Goal: Task Accomplishment & Management: Use online tool/utility

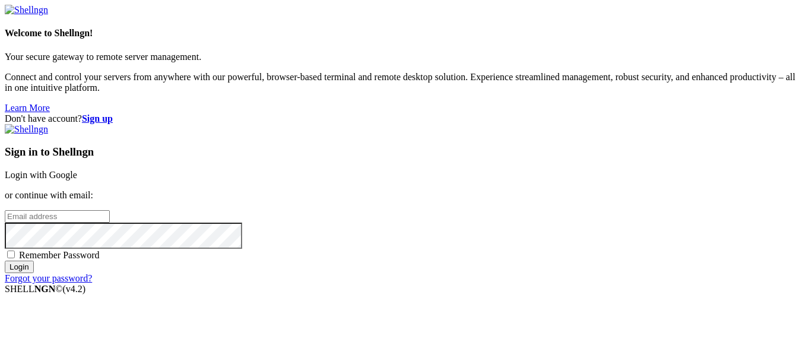
click at [77, 170] on link "Login with Google" at bounding box center [41, 175] width 72 height 10
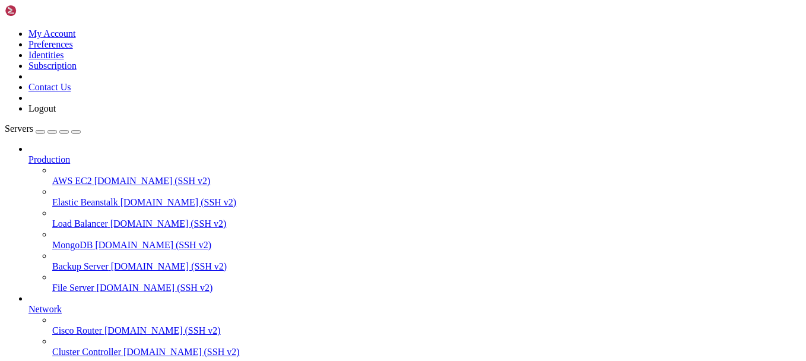
scroll to position [181, 0]
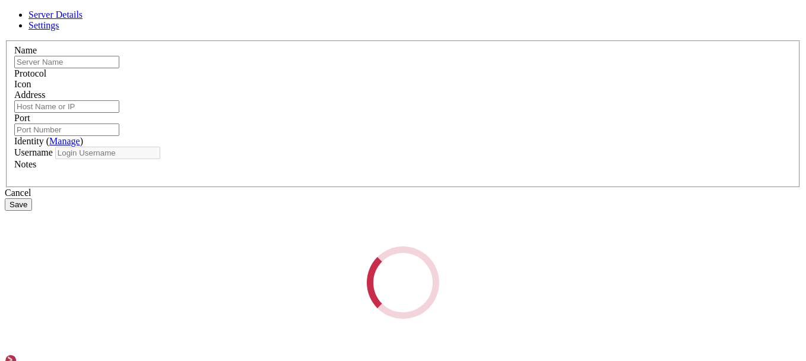
type input "desk"
type input "[TECHNICAL_ID]"
type input "1022"
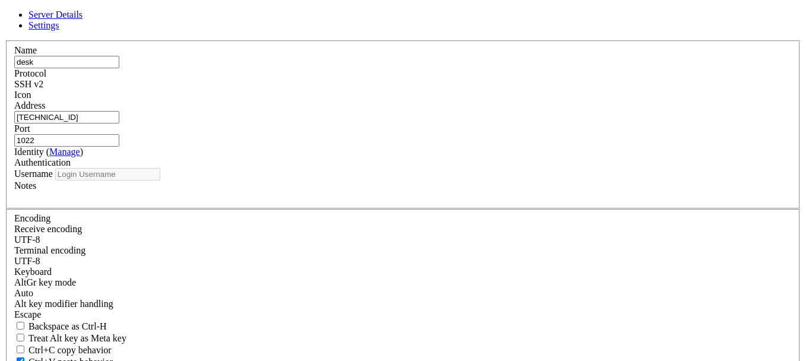
type input "skullcmd"
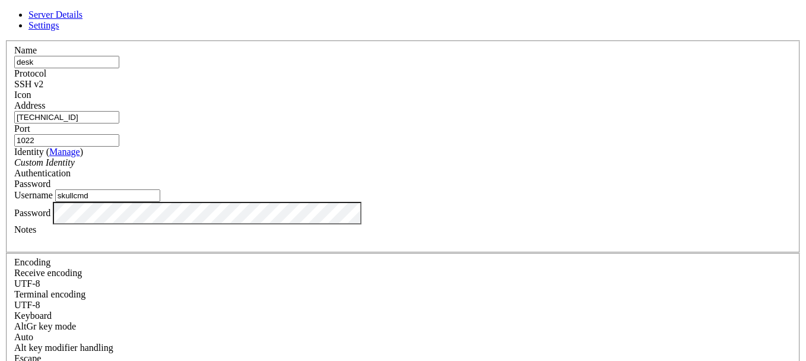
drag, startPoint x: 347, startPoint y: 127, endPoint x: 216, endPoint y: 128, distance: 131.1
click at [216, 128] on div "Server Details Settings Name desk Protocol SSH v2 Icon" at bounding box center [403, 254] width 796 height 490
paste input "[TECHNICAL_ID]"
type input "[TECHNICAL_ID]"
drag, startPoint x: 357, startPoint y: 216, endPoint x: 184, endPoint y: 218, distance: 173.3
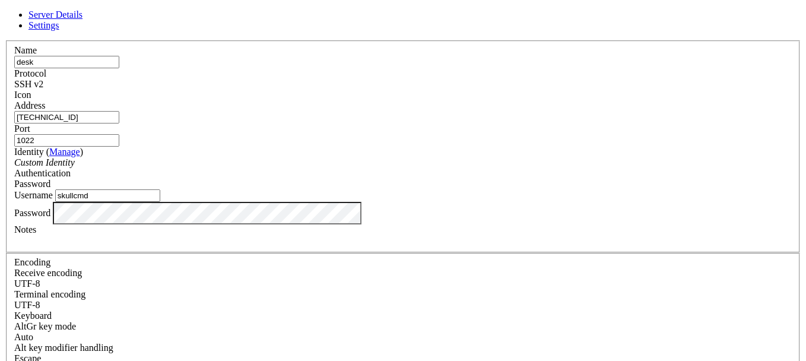
click at [184, 218] on div "Server Details Settings Name desk Protocol SSH v2 Icon" at bounding box center [403, 254] width 796 height 490
type input "sysuser"
click at [113, 271] on div "Server Details Settings Name desk Protocol SSH v2 Icon" at bounding box center [403, 254] width 796 height 490
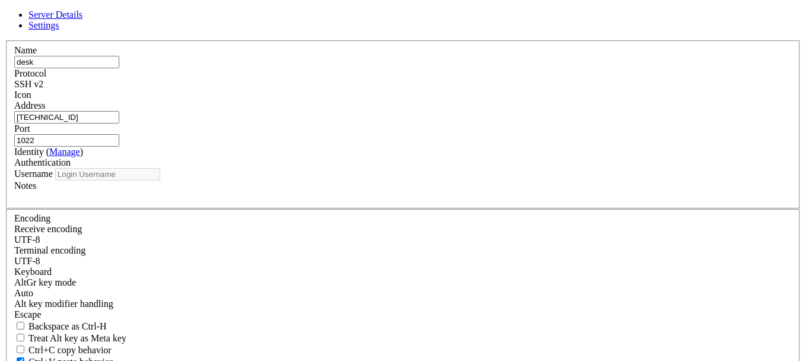
type input "sysuser"
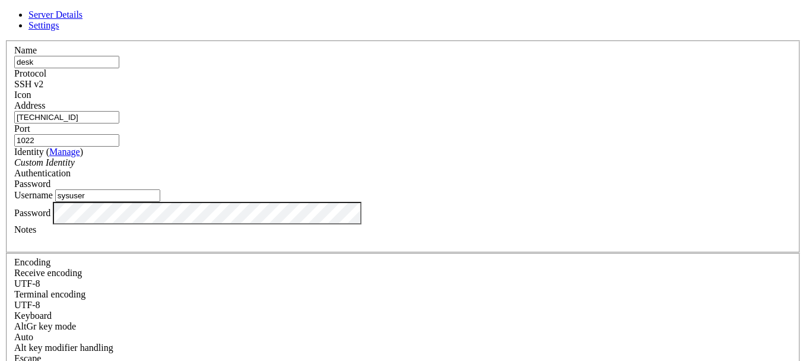
drag, startPoint x: 493, startPoint y: 131, endPoint x: 411, endPoint y: 116, distance: 83.2
click at [411, 116] on fieldset "Name desk Protocol SSH v2 Icon Address [TECHNICAL_ID] ( Manage )" at bounding box center [403, 146] width 794 height 212
type input "2222"
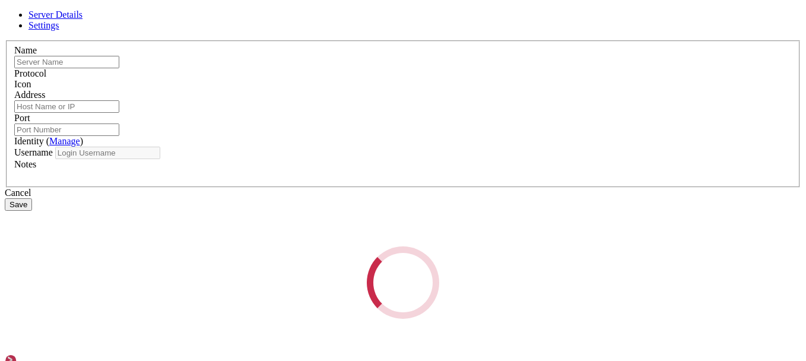
type input "desk"
type input "[TECHNICAL_ID]"
type input "2222"
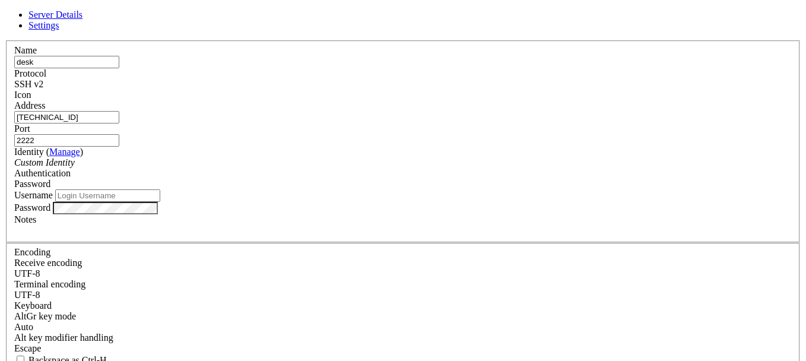
type input "sysuser"
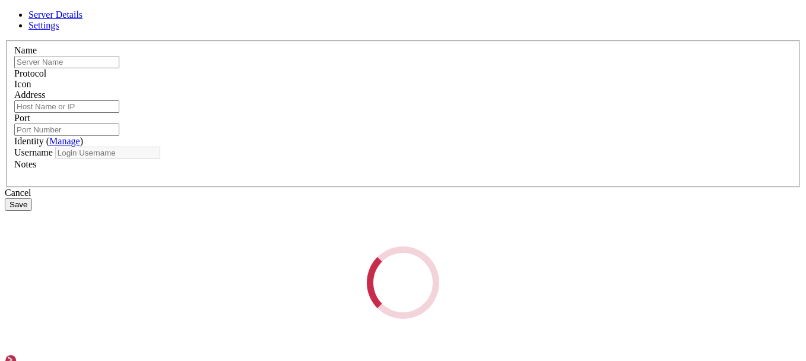
type input "desk"
type input "[TECHNICAL_ID]"
type input "2222"
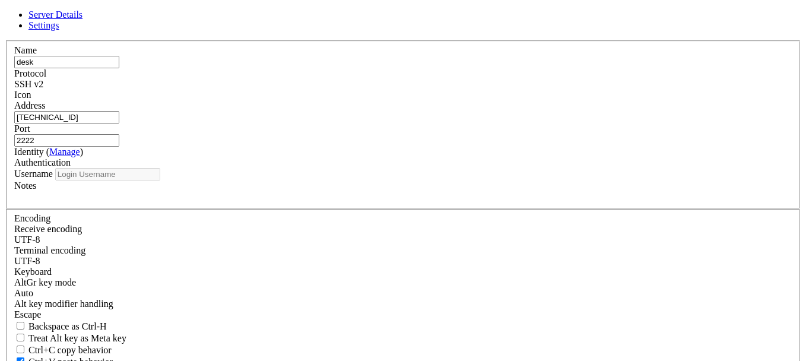
type input "sysuser"
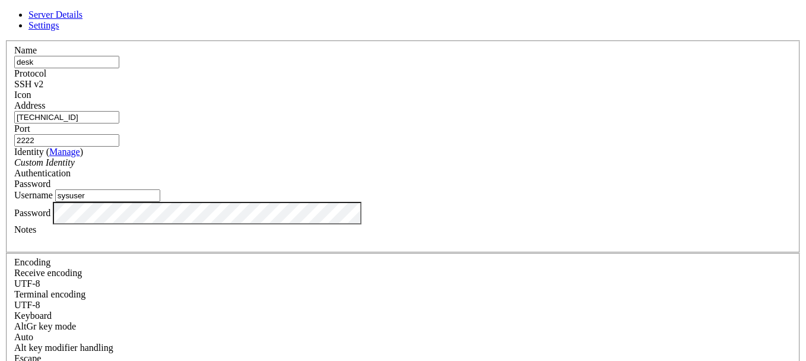
drag, startPoint x: 330, startPoint y: 123, endPoint x: 186, endPoint y: 129, distance: 143.7
click at [186, 129] on div "Server Details Settings Name desk Protocol SSH v2 Icon" at bounding box center [403, 254] width 796 height 490
click at [414, 224] on div "Password" at bounding box center [402, 213] width 777 height 23
click at [108, 229] on div "Server Details Settings Name desk Protocol SSH v2 Icon" at bounding box center [403, 254] width 796 height 490
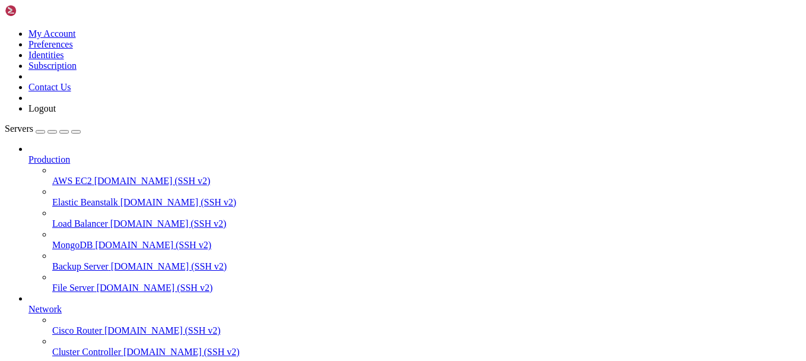
drag, startPoint x: 93, startPoint y: 293, endPoint x: 98, endPoint y: 289, distance: 7.2
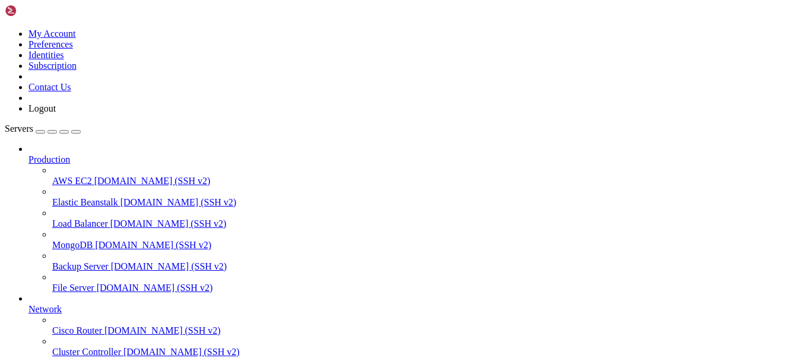
scroll to position [403, 0]
drag, startPoint x: 19, startPoint y: 957, endPoint x: 160, endPoint y: 954, distance: 141.2
drag, startPoint x: 18, startPoint y: 958, endPoint x: 162, endPoint y: 953, distance: 143.6
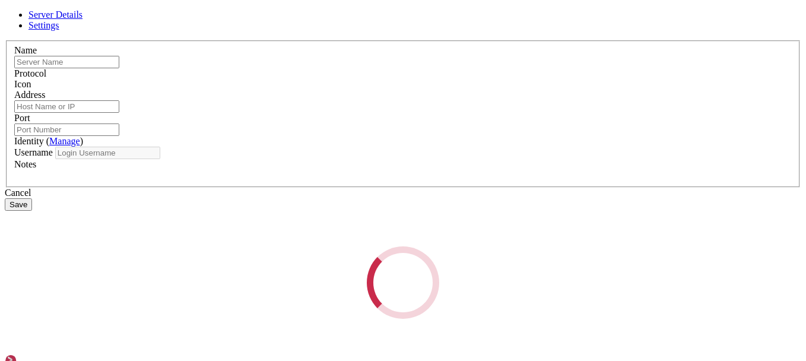
type input "desk"
type input "[TECHNICAL_ID]"
type input "2222"
type input "sysuser"
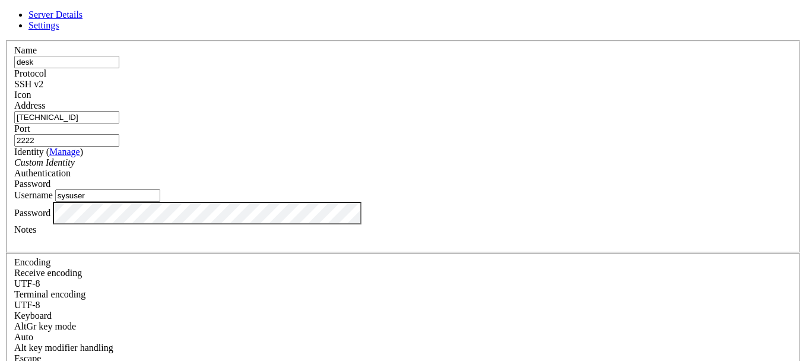
click at [119, 134] on input "2222" at bounding box center [66, 140] width 105 height 12
type input "2"
type input "65222"
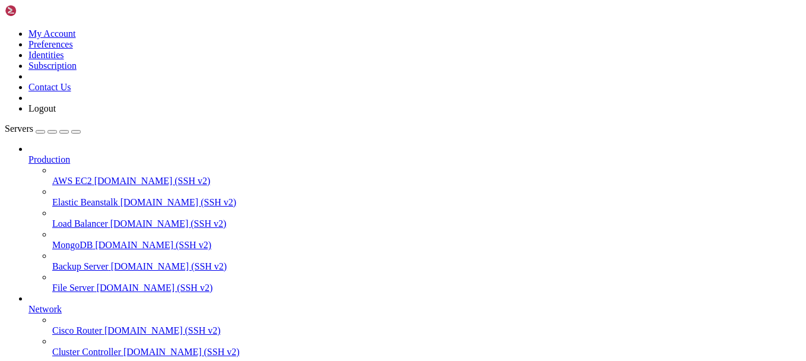
drag, startPoint x: 66, startPoint y: 264, endPoint x: 139, endPoint y: 222, distance: 84.3
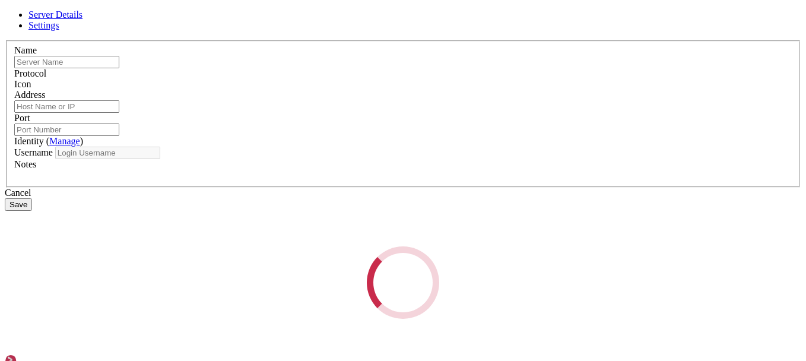
type input "desk"
type input "[TECHNICAL_ID]"
type input "65222"
type input "sysuser"
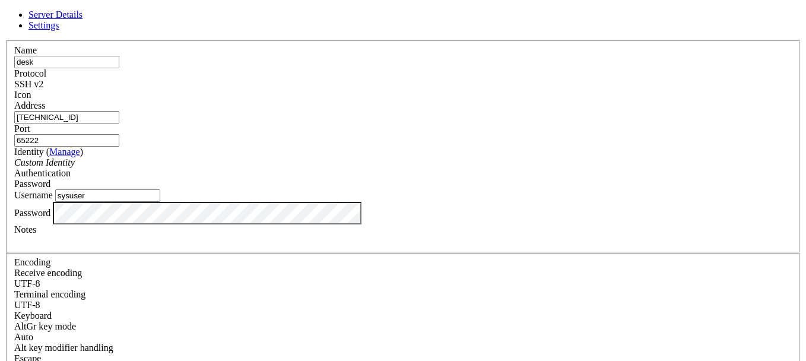
scroll to position [0, 0]
click at [527, 179] on div "Password" at bounding box center [402, 184] width 777 height 11
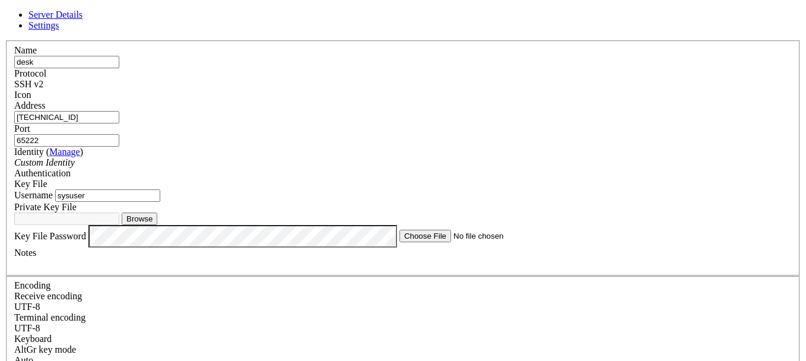
scroll to position [66, 0]
click at [157, 212] on button "Browse" at bounding box center [140, 218] width 36 height 12
type input "ssh.priv.txt"
